Goal: Task Accomplishment & Management: Manage account settings

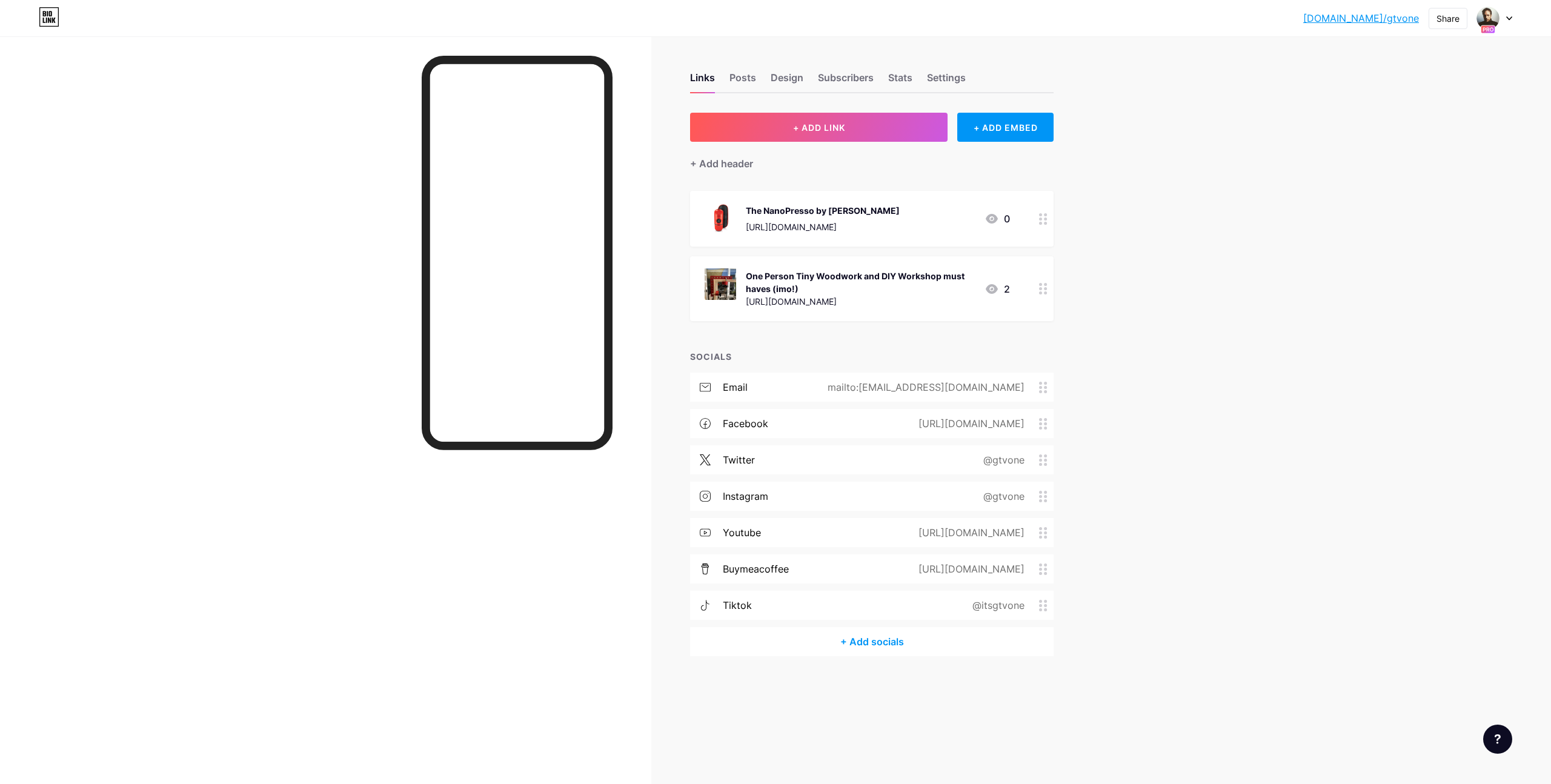
click at [275, 584] on div at bounding box center [326, 428] width 652 height 784
click at [775, 17] on icon at bounding box center [1510, 19] width 5 height 3
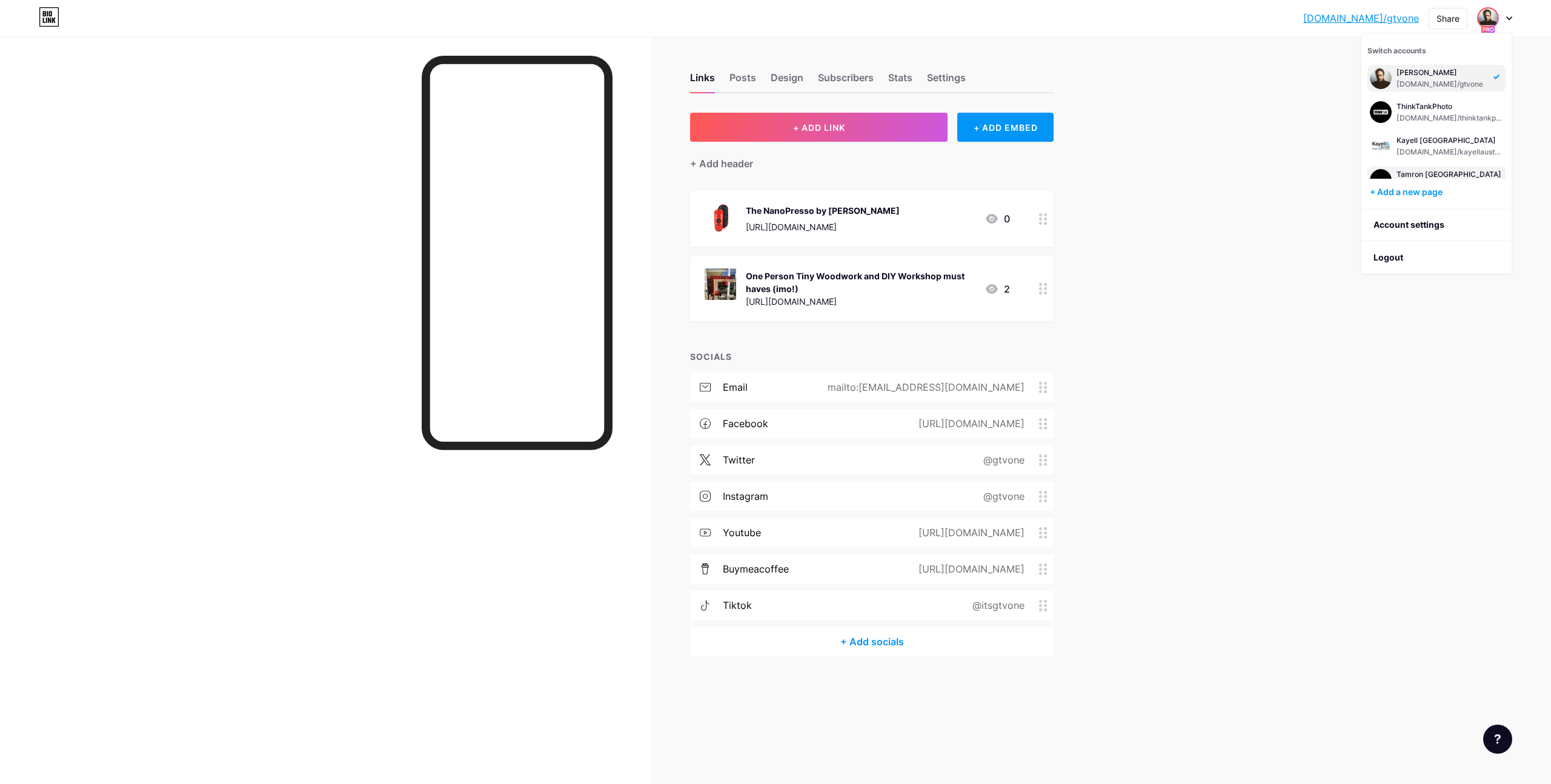
click at [775, 172] on div "Tamron [GEOGRAPHIC_DATA]" at bounding box center [1448, 174] width 105 height 10
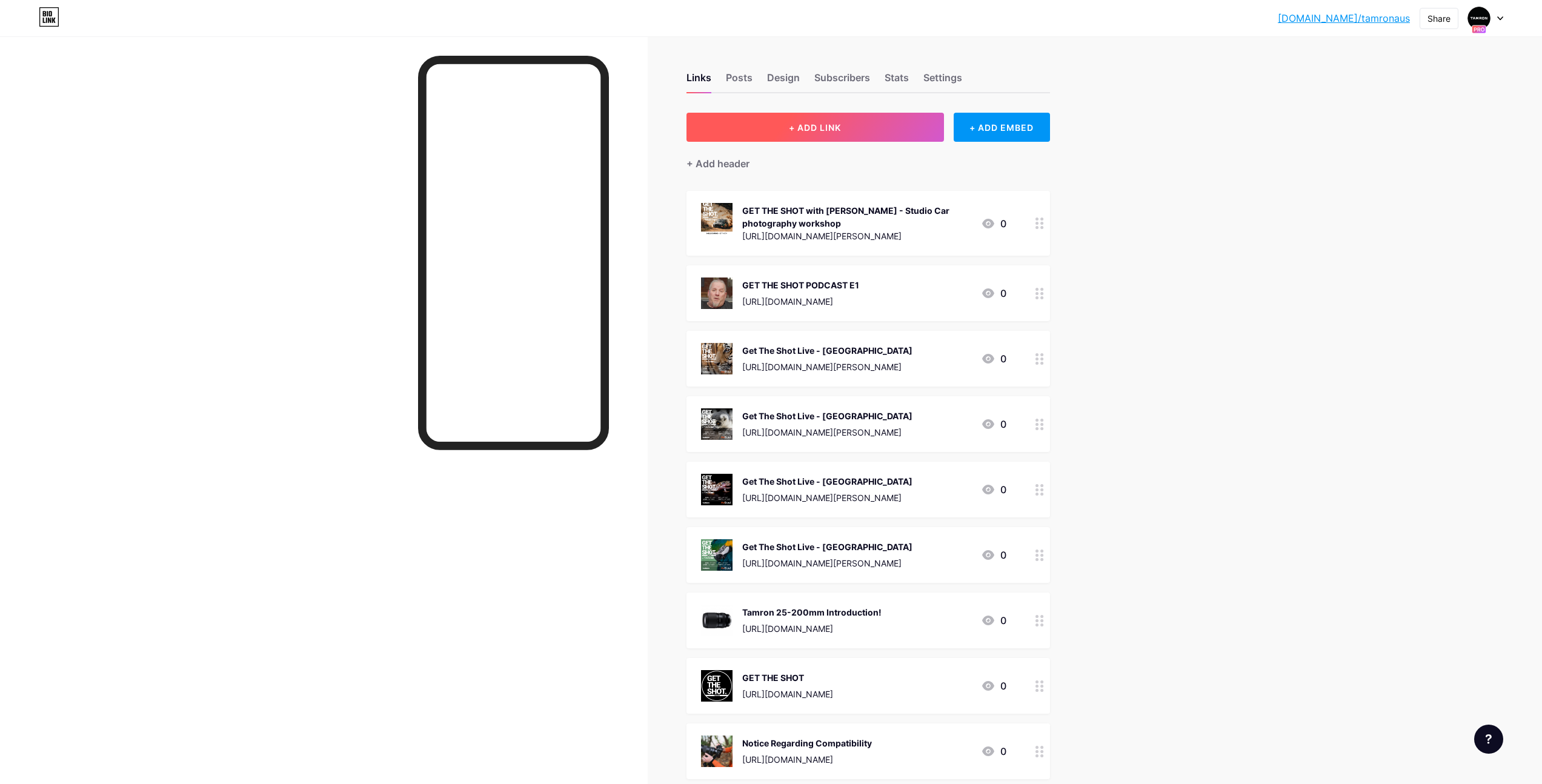
click at [822, 130] on span "+ ADD LINK" at bounding box center [815, 127] width 52 height 11
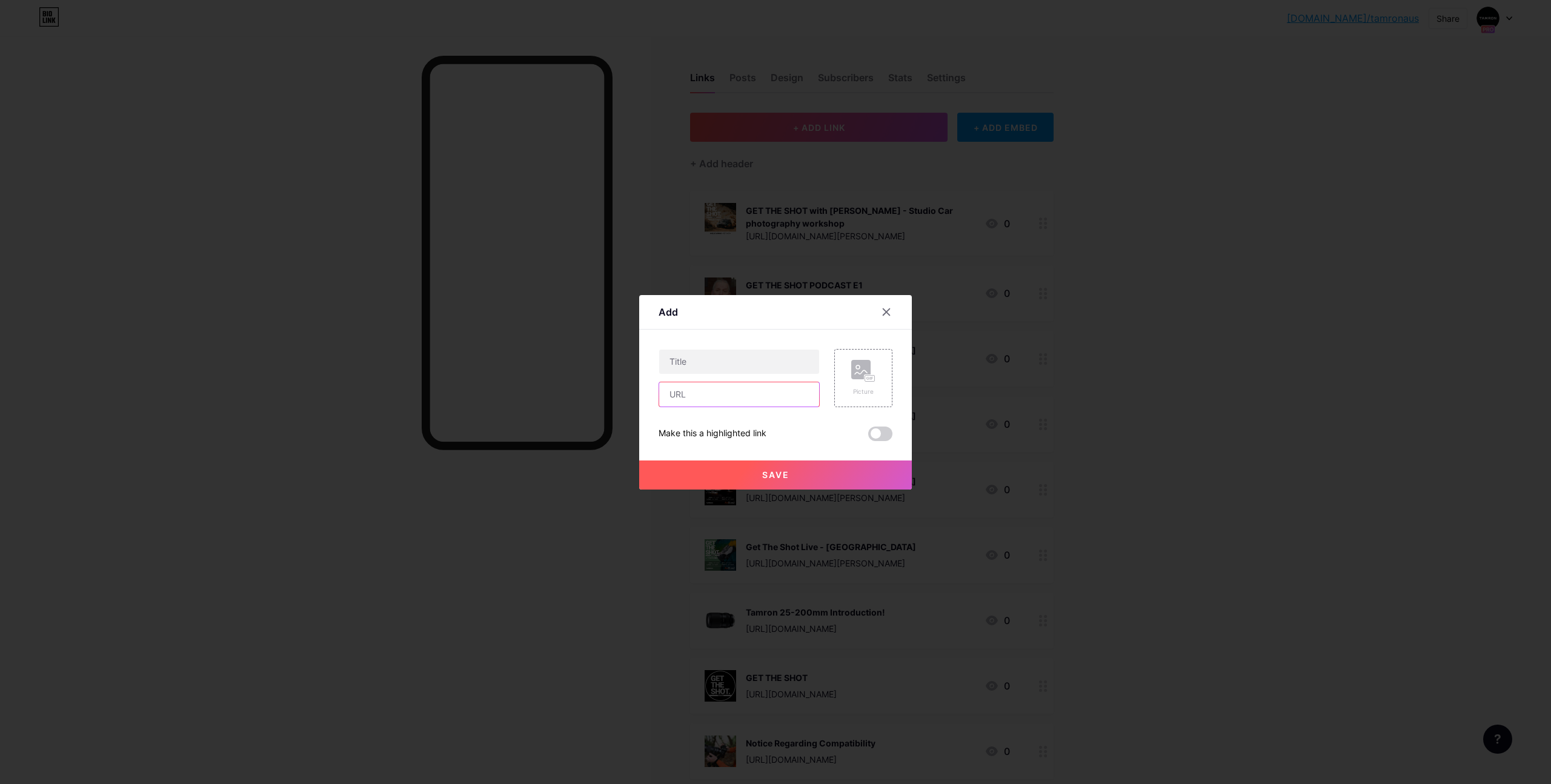
click at [709, 393] on input "text" at bounding box center [739, 394] width 160 height 24
paste input "[URL][DOMAIN_NAME]"
type input "[URL][DOMAIN_NAME]"
click at [722, 362] on input "text" at bounding box center [739, 361] width 160 height 24
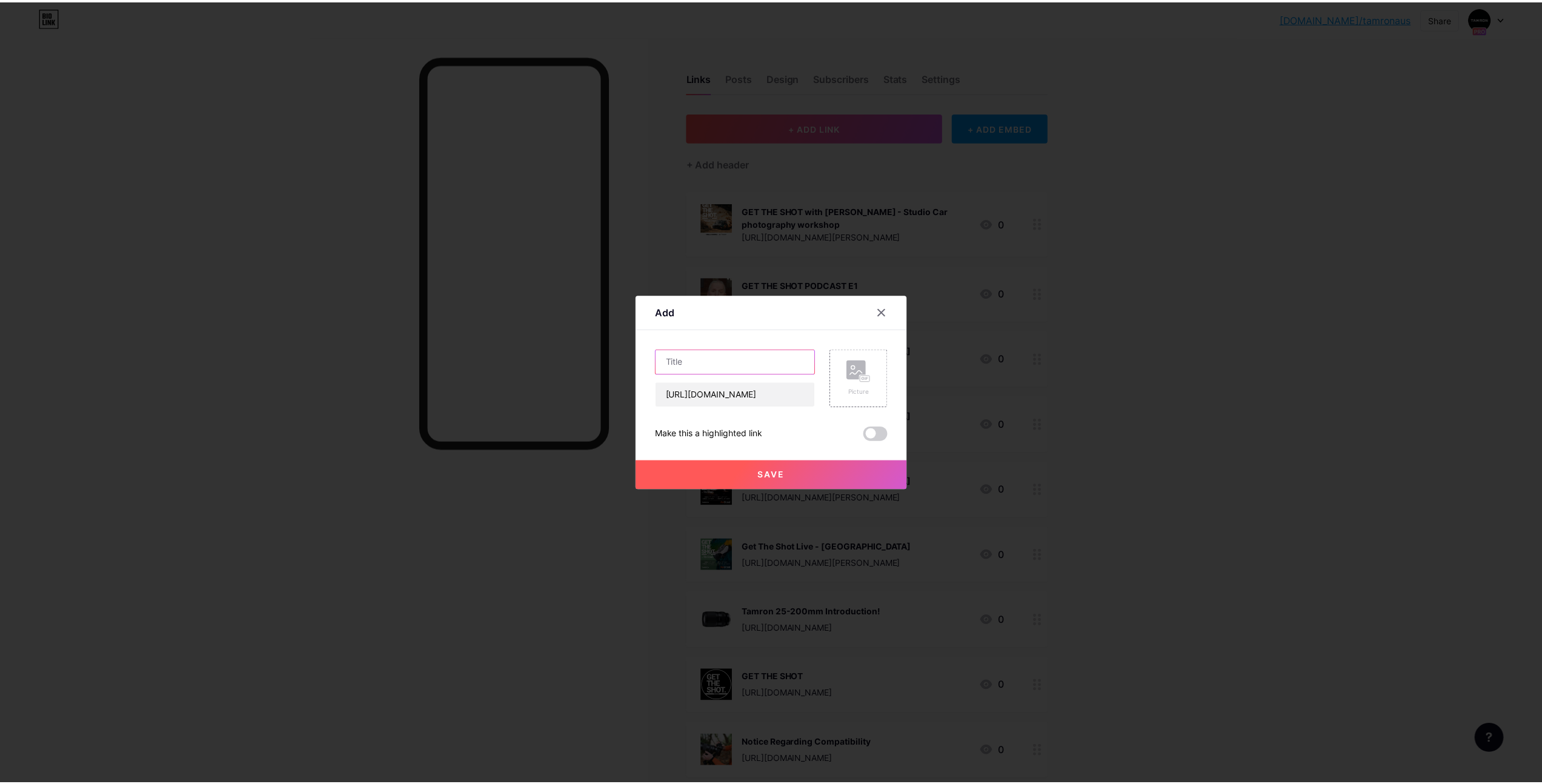
scroll to position [0, 0]
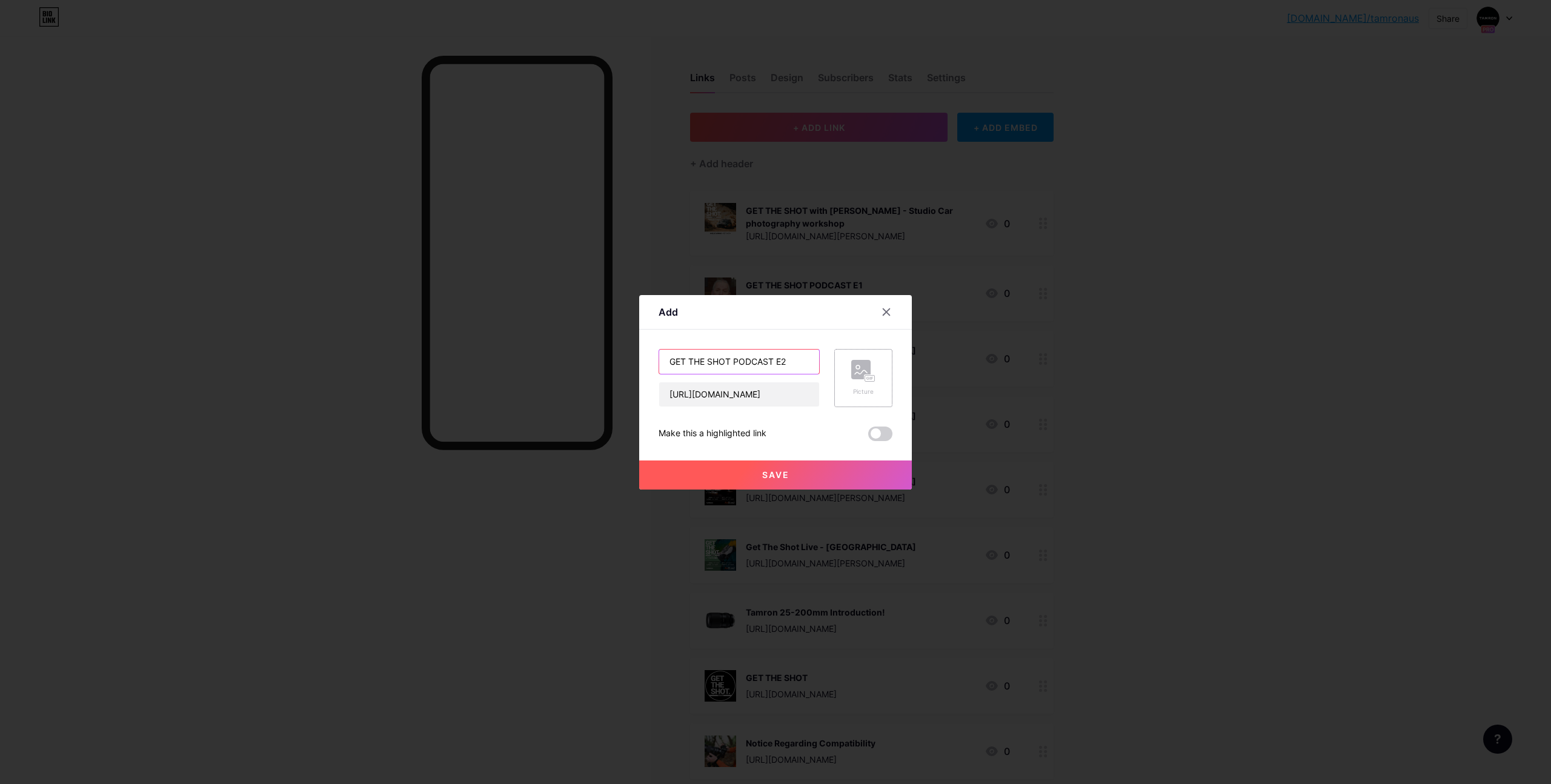
type input "GET THE SHOT PODCAST E2"
click at [870, 376] on rect at bounding box center [870, 377] width 10 height 6
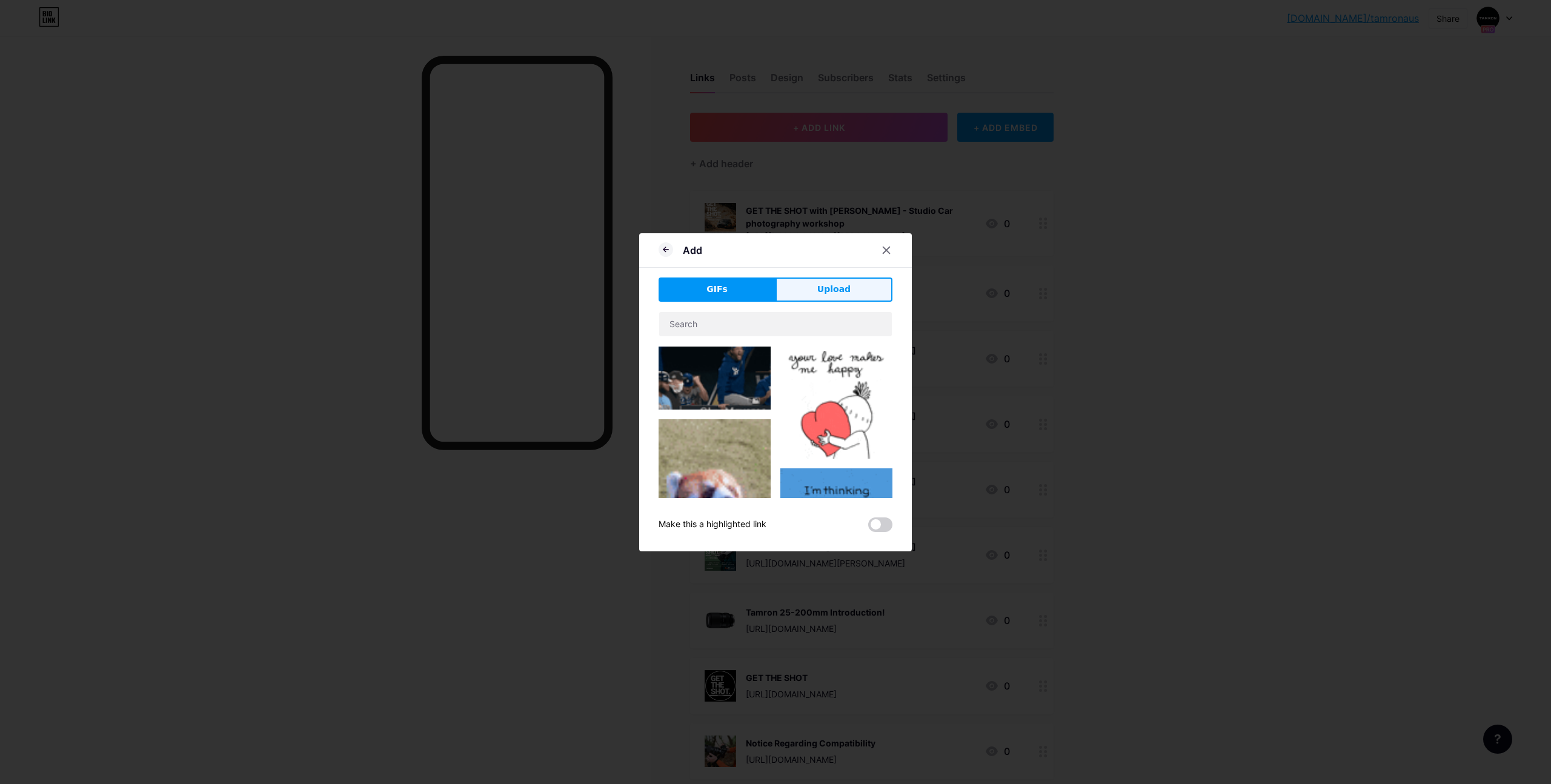
click at [818, 292] on span "Upload" at bounding box center [834, 289] width 33 height 13
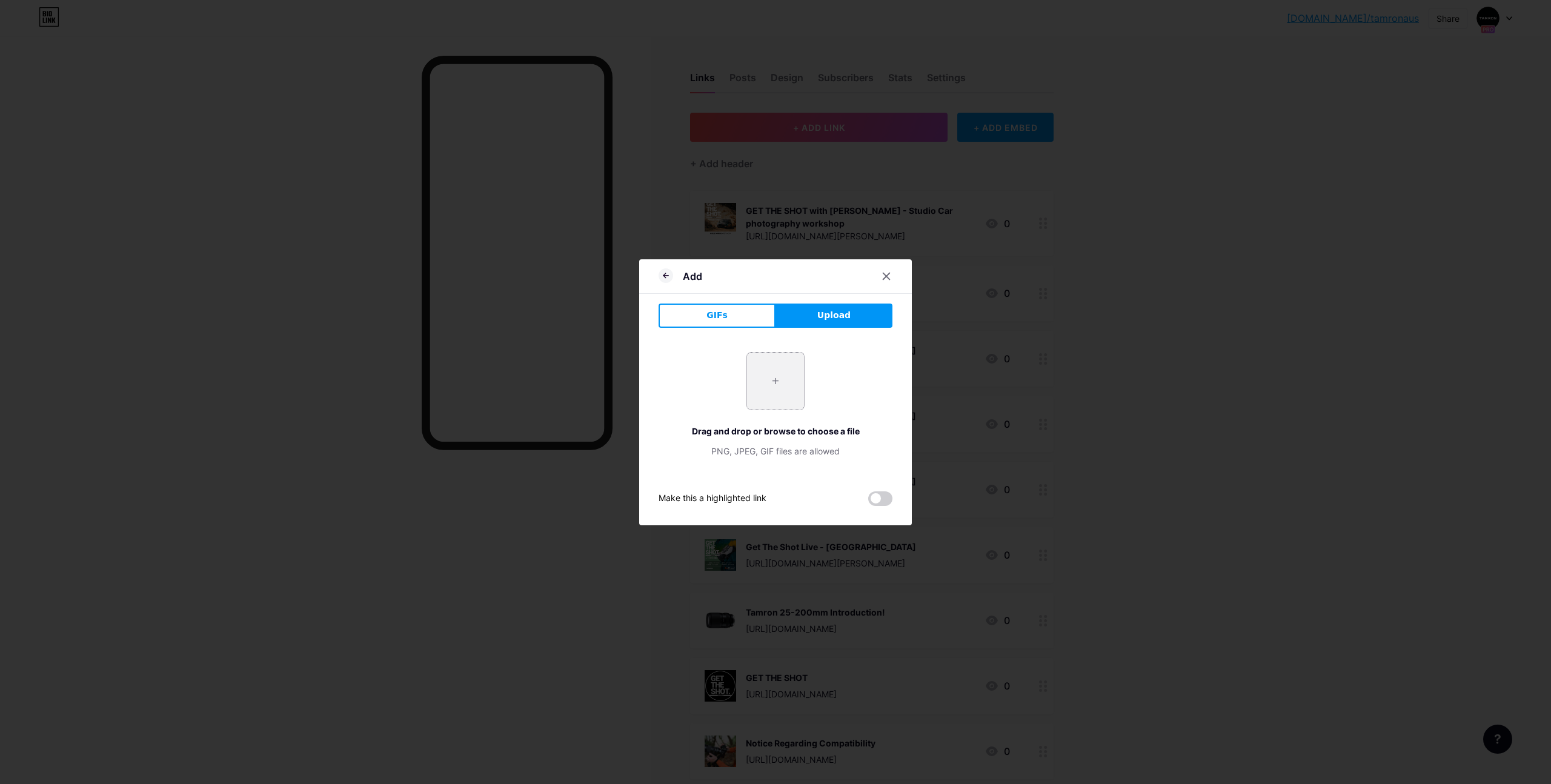
click at [761, 377] on input "file" at bounding box center [776, 381] width 57 height 57
type input "C:\fakepath\8e6d9834-5f31-4098-b40e-b0db66aa6b9b.jpg"
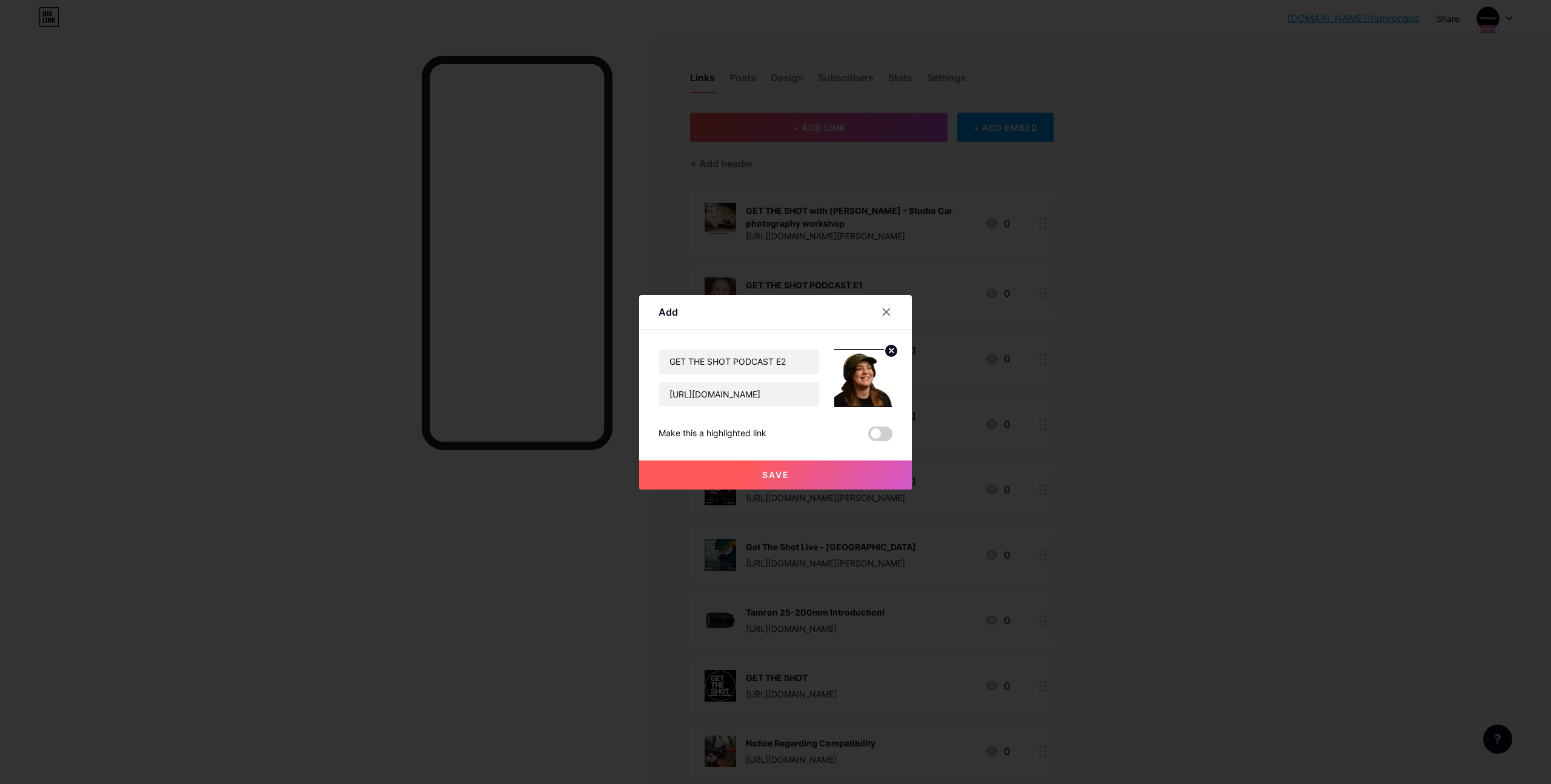
click at [793, 478] on button "Save" at bounding box center [776, 475] width 272 height 29
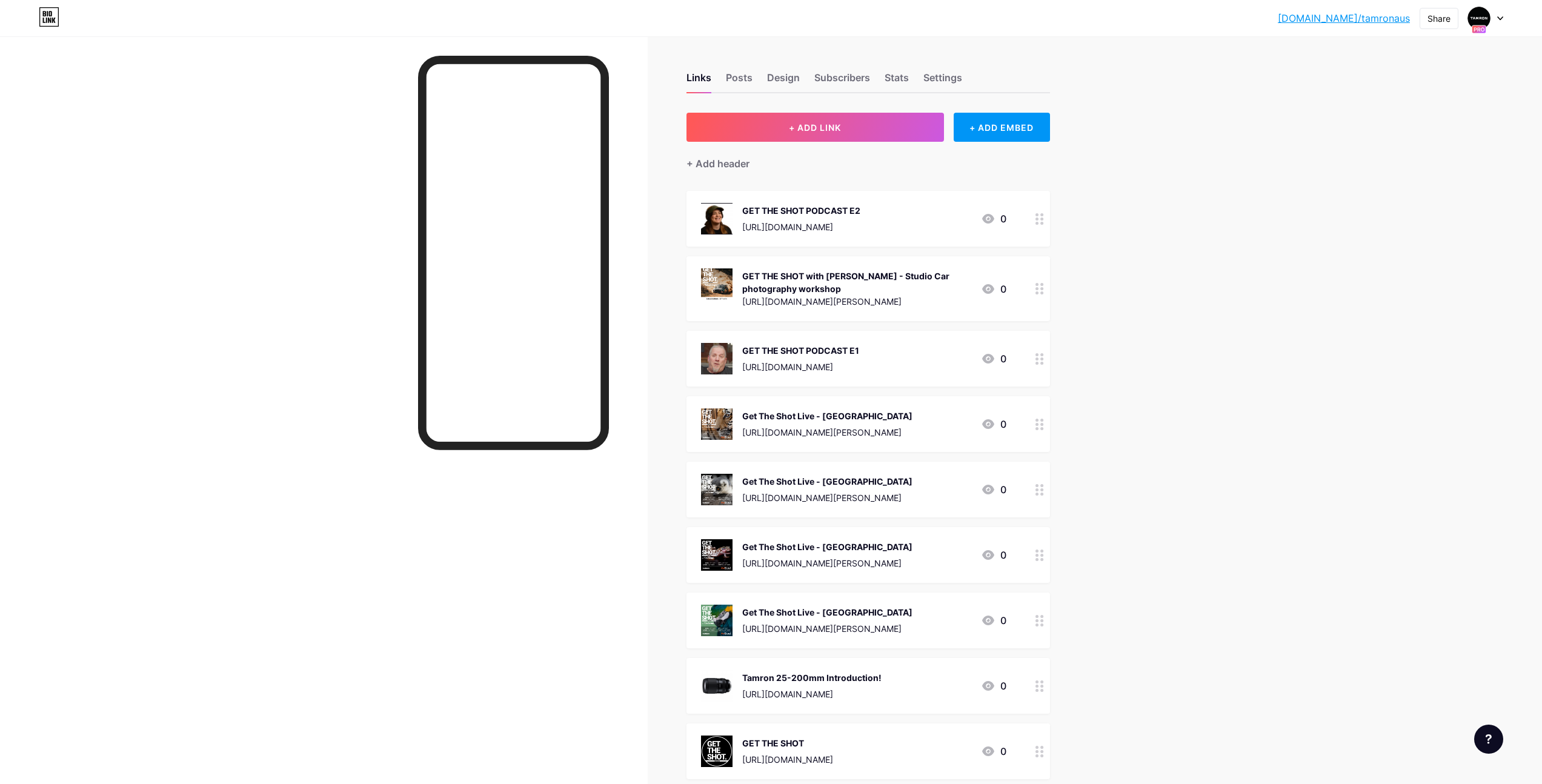
click at [1378, 21] on link "[DOMAIN_NAME]/tamronaus" at bounding box center [1343, 18] width 132 height 15
click at [912, 475] on div "Get The Shot Live - [GEOGRAPHIC_DATA]" at bounding box center [827, 481] width 170 height 13
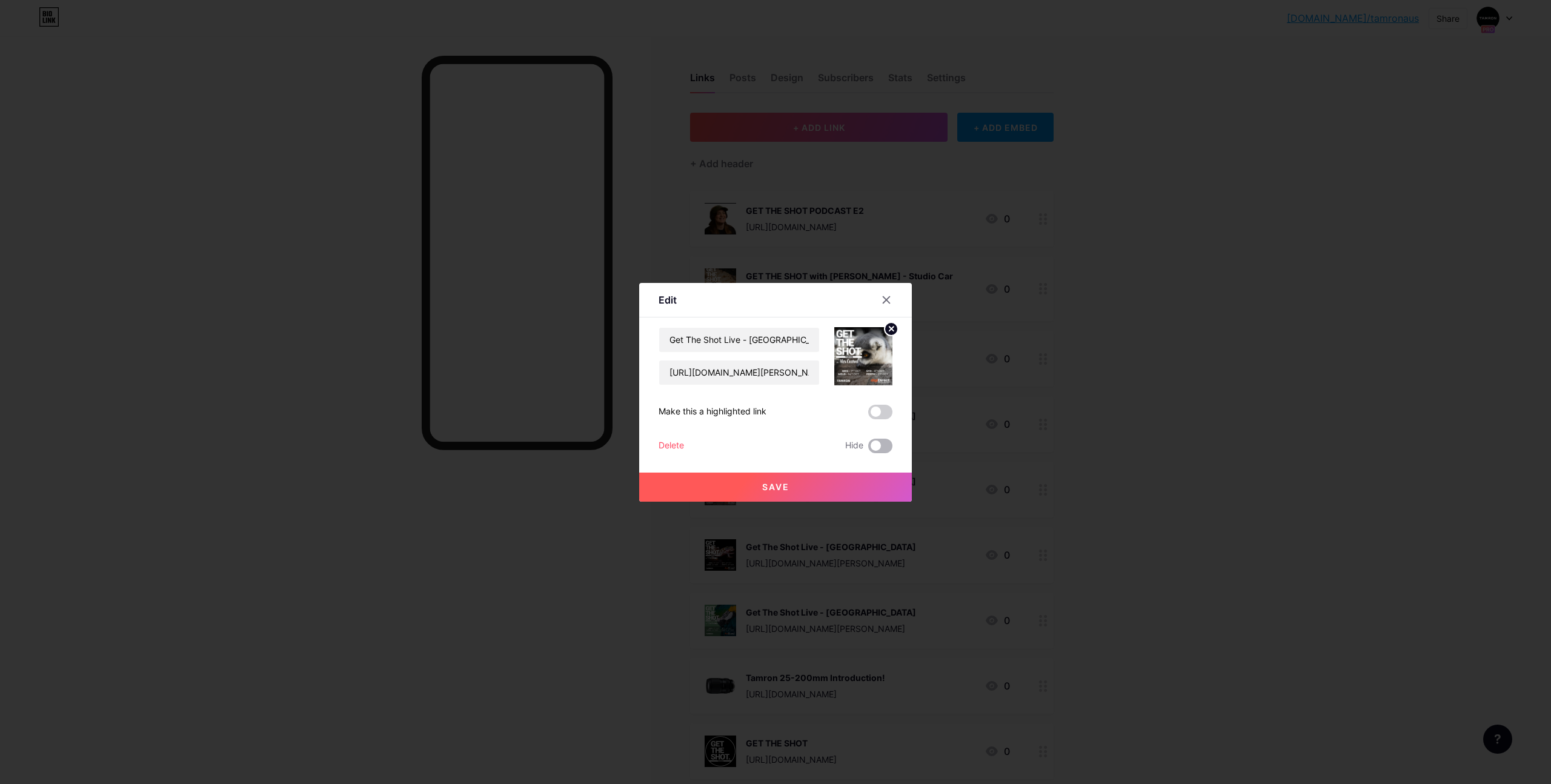
click at [875, 443] on span at bounding box center [880, 445] width 24 height 15
click at [868, 449] on input "checkbox" at bounding box center [868, 449] width 0 height 0
click at [870, 486] on button "Save" at bounding box center [776, 487] width 272 height 29
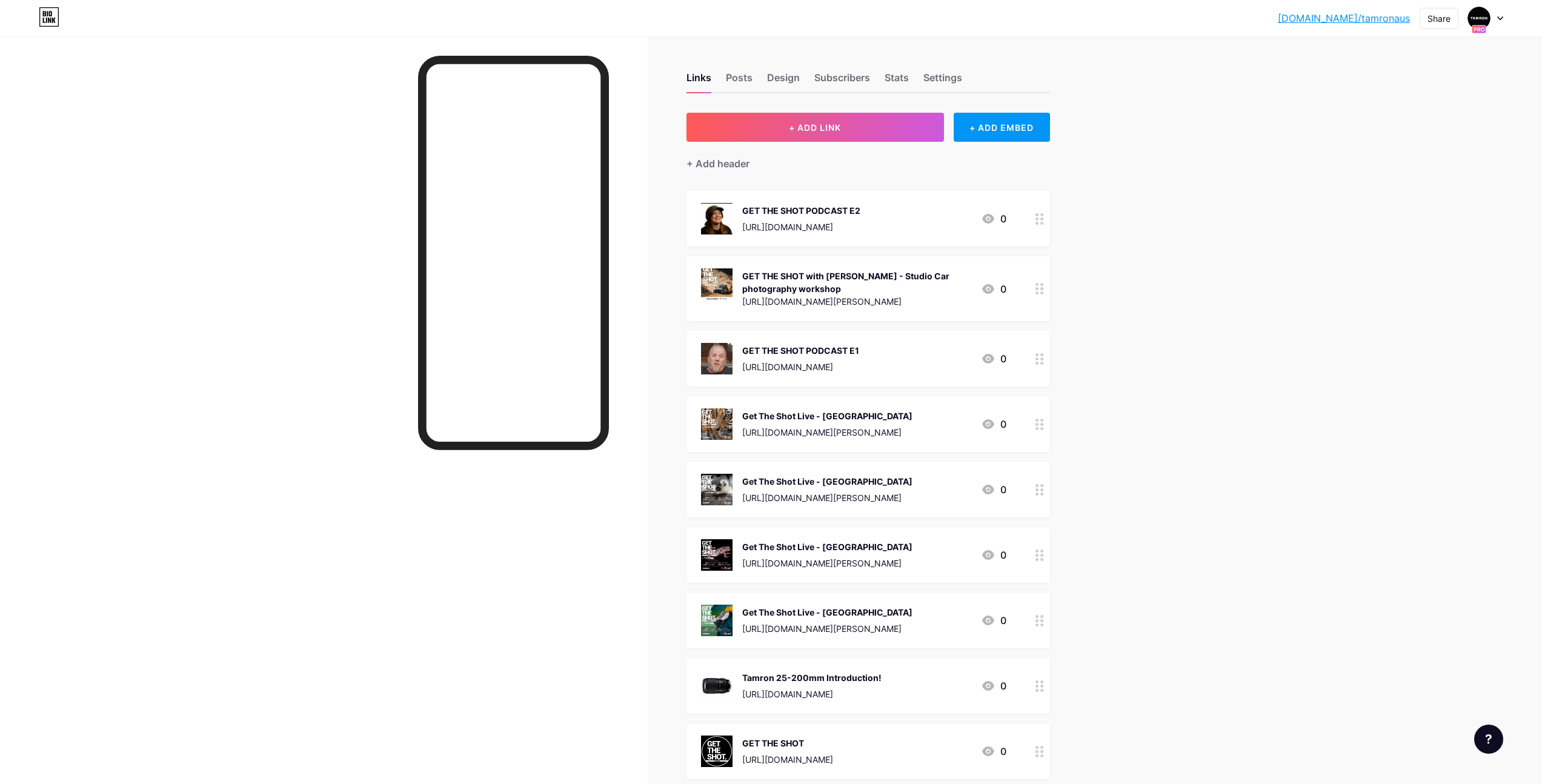
click at [912, 405] on div "Get The Shot Live - [GEOGRAPHIC_DATA] [URL][DOMAIN_NAME][PERSON_NAME] 0" at bounding box center [868, 424] width 364 height 56
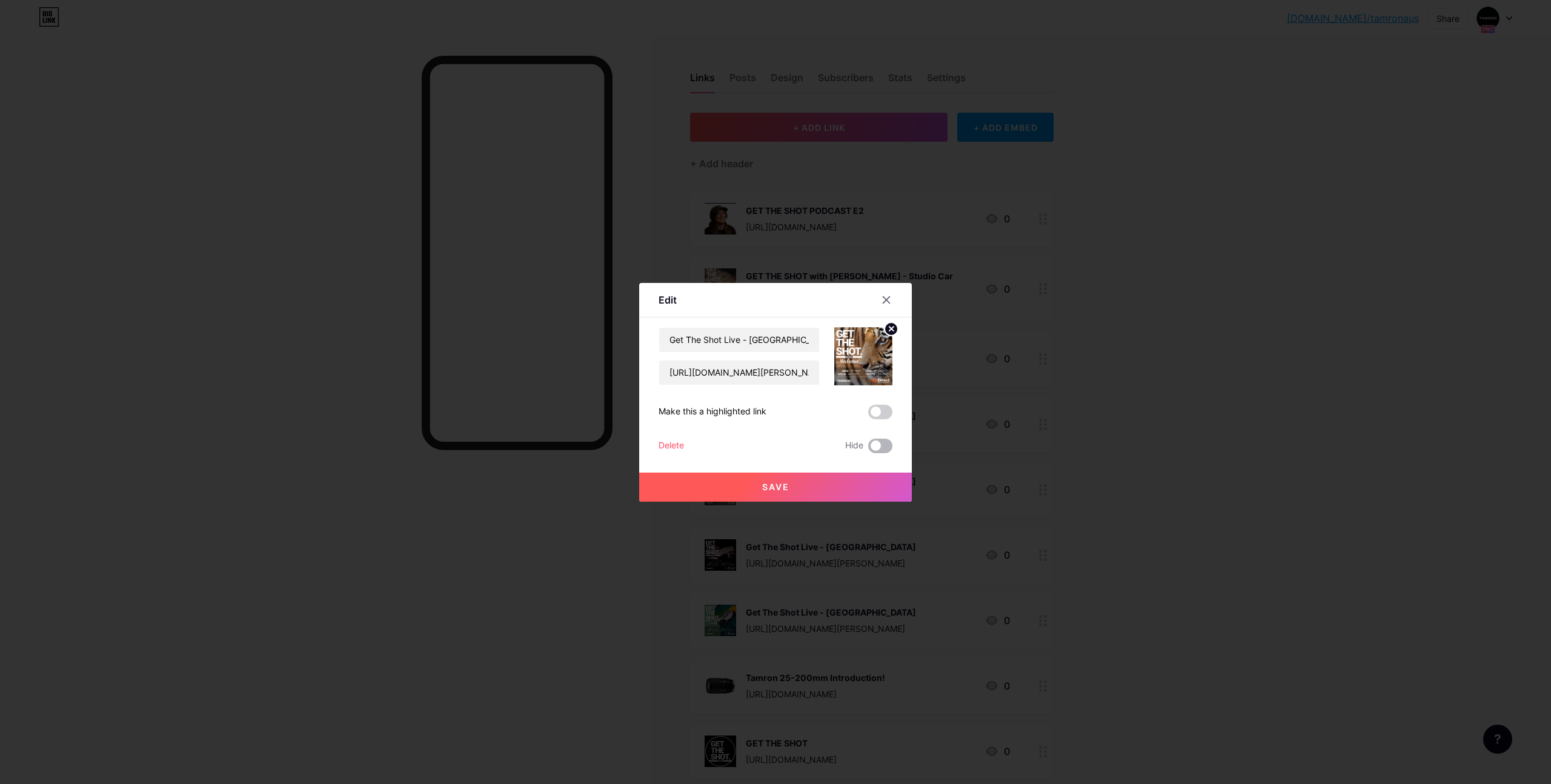
click at [875, 445] on span at bounding box center [880, 445] width 24 height 15
click at [868, 449] on input "checkbox" at bounding box center [868, 449] width 0 height 0
click at [798, 484] on button "Save" at bounding box center [776, 487] width 272 height 29
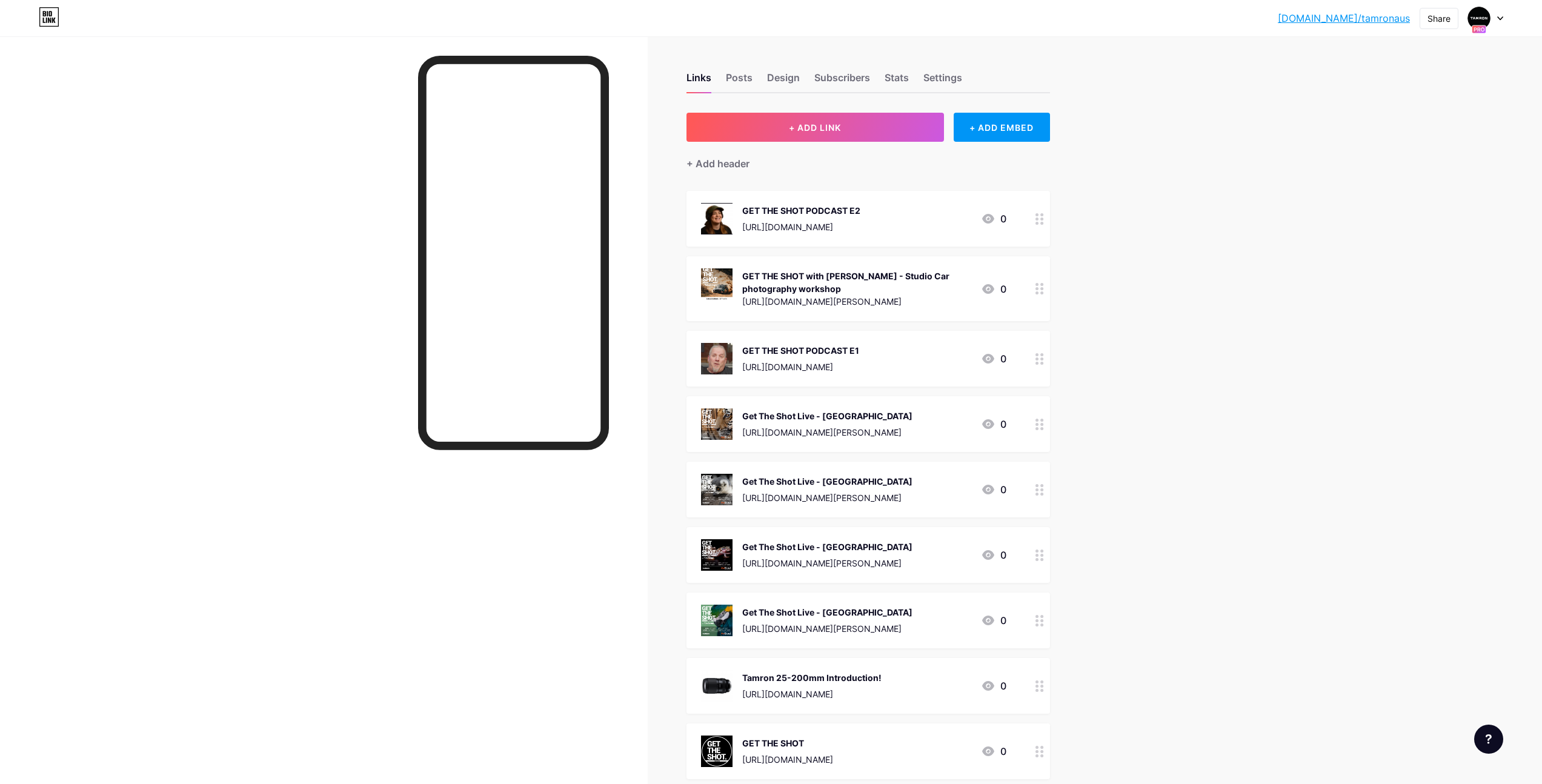
click at [1369, 17] on link "[DOMAIN_NAME]/tamronaus" at bounding box center [1343, 18] width 132 height 15
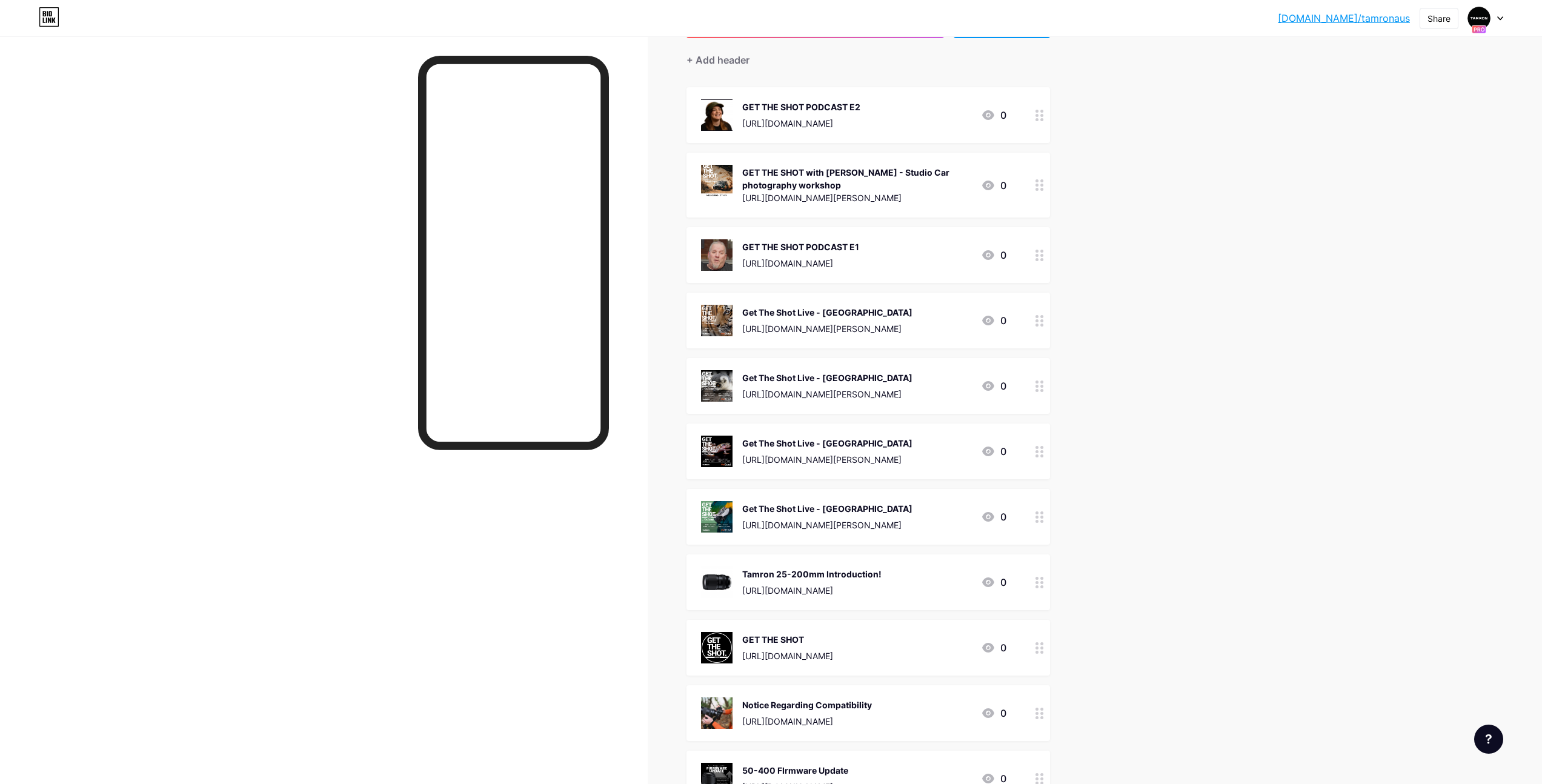
click at [878, 630] on div "GET THE SHOT [URL][DOMAIN_NAME] 0" at bounding box center [868, 647] width 364 height 56
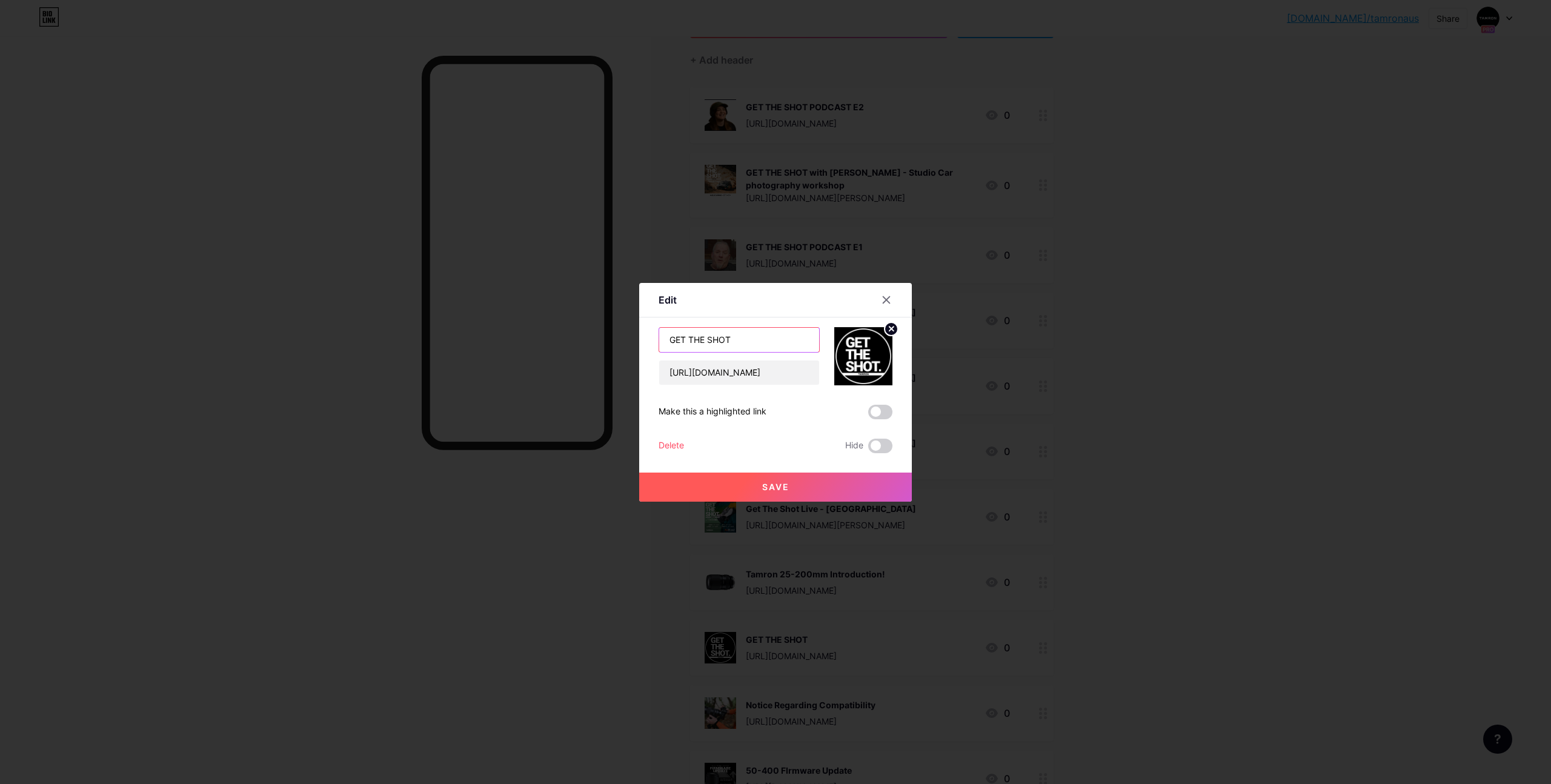
click at [667, 337] on input "GET THE SHOT" at bounding box center [739, 340] width 160 height 24
type input "JOIN --> GET THE SHOT"
click at [798, 485] on button "Save" at bounding box center [776, 487] width 272 height 29
